Goal: Download file/media

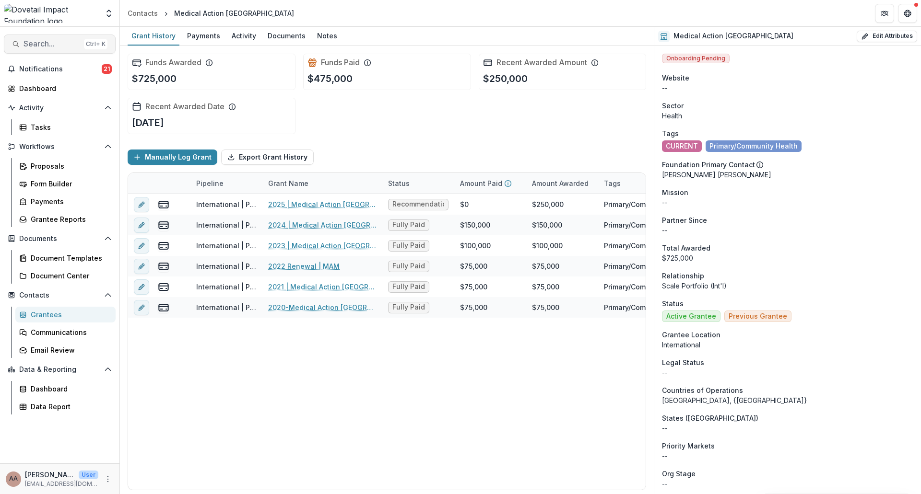
click at [57, 42] on span "Search..." at bounding box center [51, 43] width 57 height 9
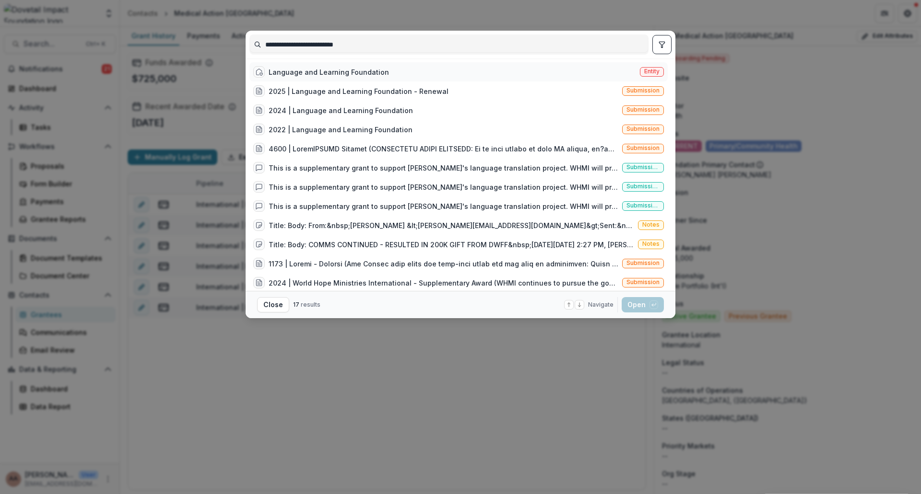
type input "**********"
click at [307, 71] on div "Language and Learning Foundation" at bounding box center [329, 72] width 120 height 10
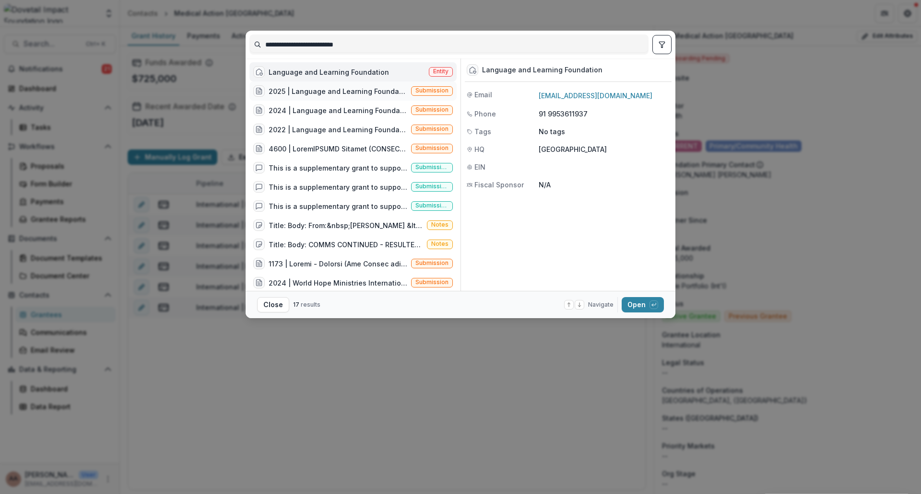
click at [368, 94] on div "2025 | Language and Learning Foundation - Renewal" at bounding box center [338, 91] width 139 height 10
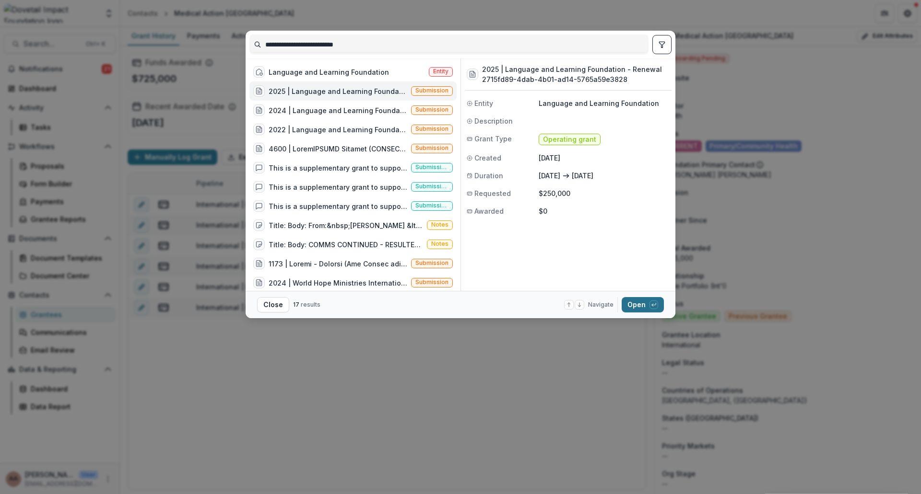
click at [644, 302] on button "Open with enter key" at bounding box center [643, 304] width 42 height 15
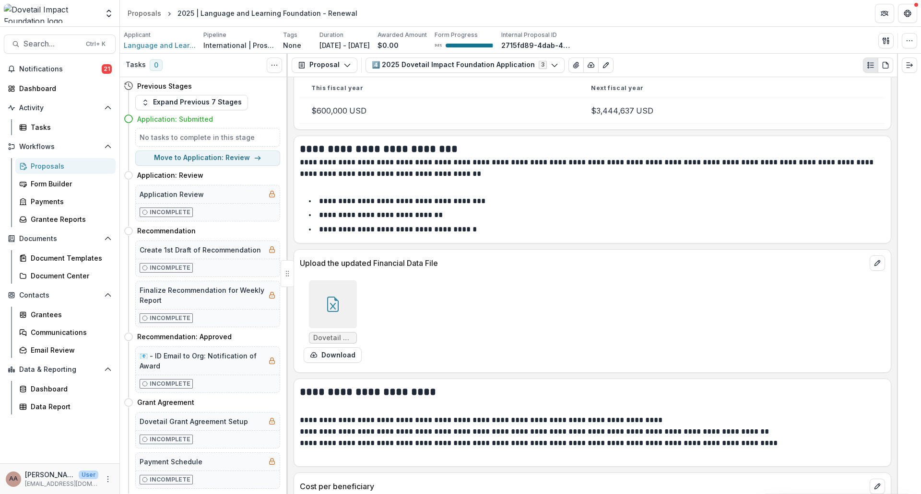
scroll to position [5515, 0]
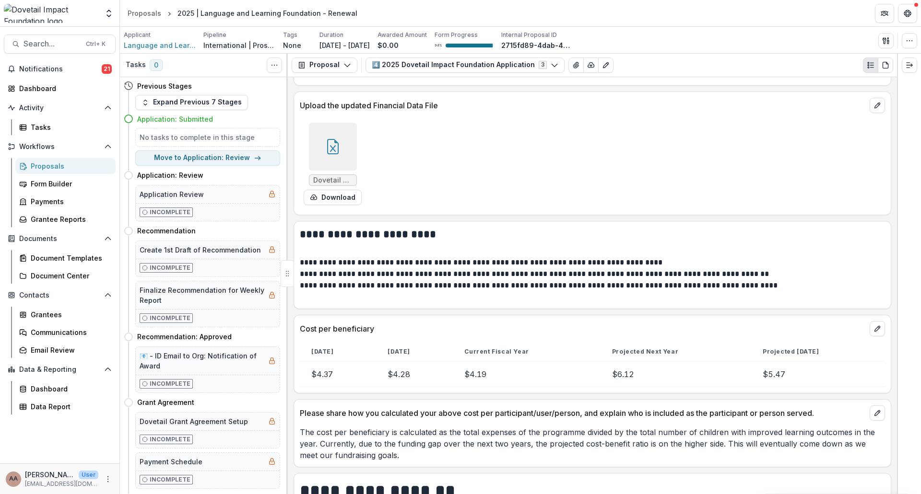
click at [347, 147] on div at bounding box center [333, 147] width 48 height 48
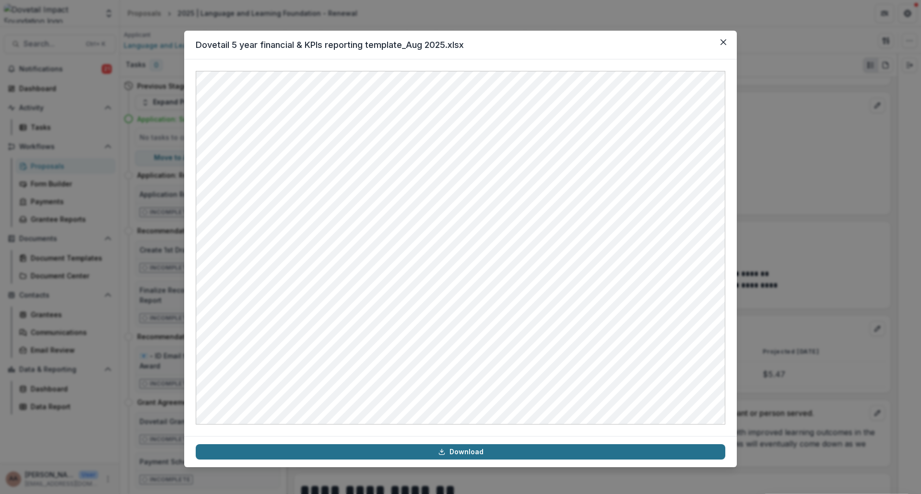
click at [422, 456] on link "Download" at bounding box center [460, 452] width 529 height 15
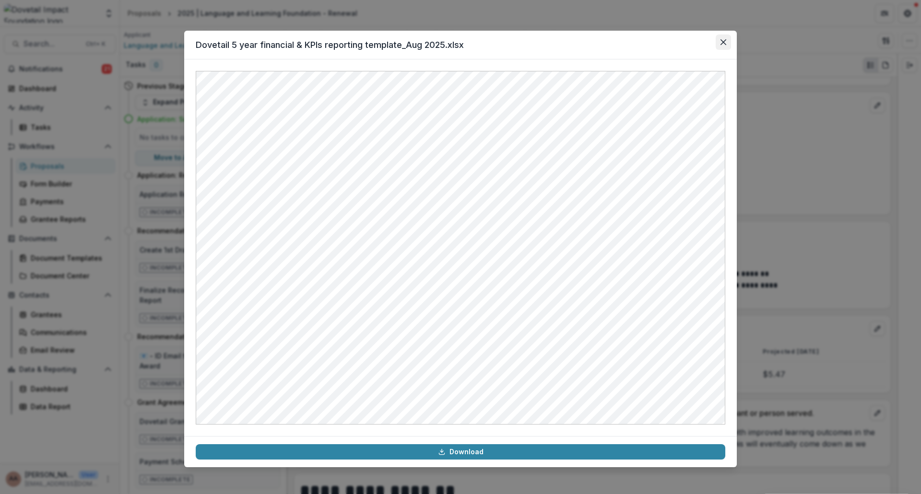
click at [724, 42] on icon "Close" at bounding box center [723, 42] width 6 height 6
